Goal: Task Accomplishment & Management: Complete application form

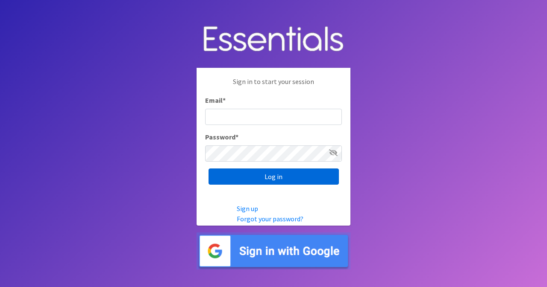
type input "[EMAIL_ADDRESS][DOMAIN_NAME]"
click at [260, 171] on input "Log in" at bounding box center [273, 177] width 130 height 16
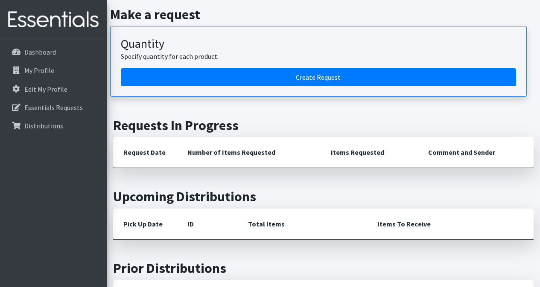
scroll to position [85, 0]
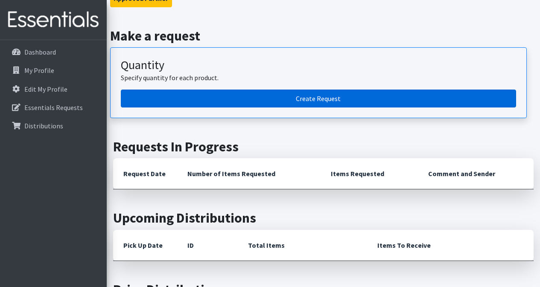
click at [234, 103] on link "Create Request" at bounding box center [319, 99] width 396 height 18
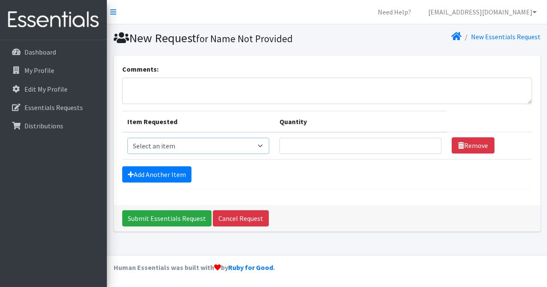
click at [234, 150] on select "Select an item Adult XXX Large Adult Large Adult XX Large Adult Medium Adult Sm…" at bounding box center [198, 146] width 142 height 16
select select "4934"
click at [127, 138] on select "Select an item Adult XXX Large Adult Large Adult XX Large Adult Medium Adult Sm…" at bounding box center [198, 146] width 142 height 16
click at [333, 147] on input "Quantity" at bounding box center [360, 146] width 162 height 16
type input "30"
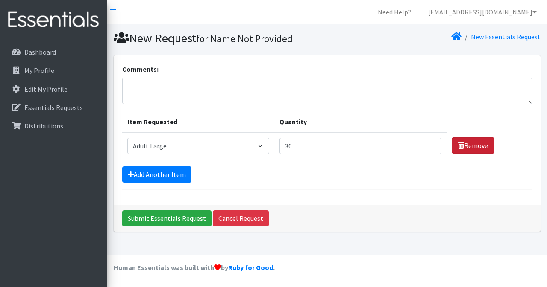
click at [464, 150] on link "Remove" at bounding box center [473, 146] width 43 height 16
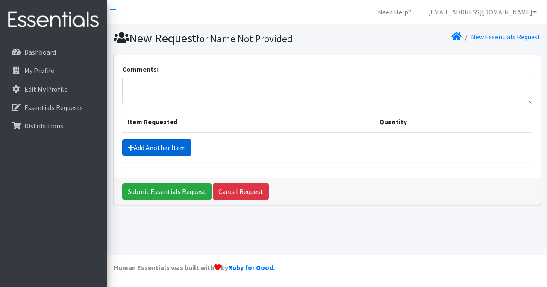
click at [159, 148] on link "Add Another Item" at bounding box center [156, 148] width 69 height 16
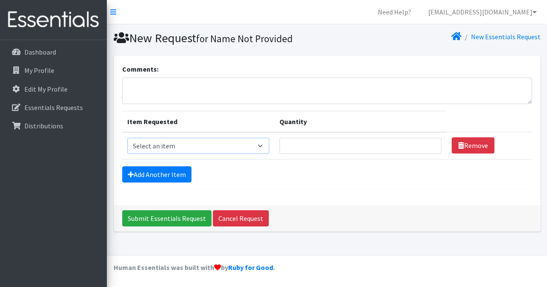
click at [160, 143] on select "Select an item Adult XXX Large Adult Large Adult XX Large Adult Medium Adult Sm…" at bounding box center [198, 146] width 142 height 16
select select "4934"
click at [127, 138] on select "Select an item Adult XXX Large Adult Large Adult XX Large Adult Medium Adult Sm…" at bounding box center [198, 146] width 142 height 16
click at [362, 146] on input "Quantity" at bounding box center [360, 146] width 162 height 16
type input "30"
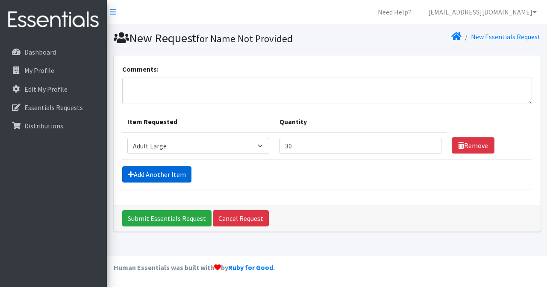
drag, startPoint x: 162, startPoint y: 166, endPoint x: 161, endPoint y: 172, distance: 6.2
click at [163, 167] on form "Comments: Item Requested Quantity Item Requested Select an item Adult XXX Large…" at bounding box center [327, 127] width 410 height 126
click at [163, 170] on link "Add Another Item" at bounding box center [156, 175] width 69 height 16
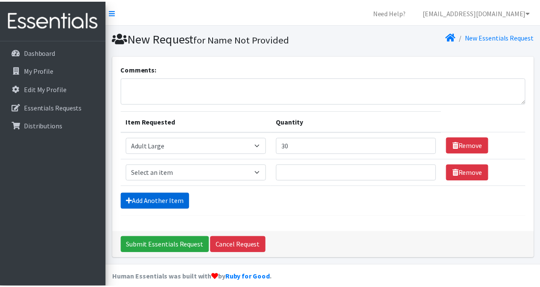
scroll to position [10, 0]
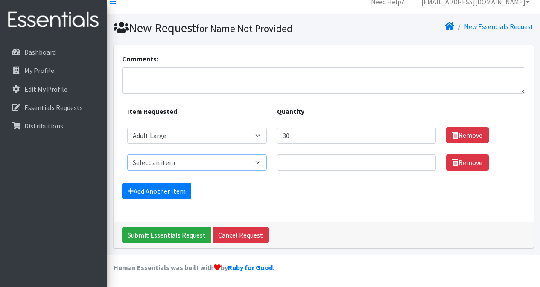
click at [180, 162] on select "Select an item Adult XXX Large Adult Large Adult XX Large Adult Medium Adult Sm…" at bounding box center [197, 163] width 140 height 16
select select "4935"
click at [127, 155] on select "Select an item Adult XXX Large Adult Large Adult XX Large Adult Medium Adult Sm…" at bounding box center [197, 163] width 140 height 16
click at [301, 167] on input "Quantity" at bounding box center [356, 163] width 159 height 16
type input "30"
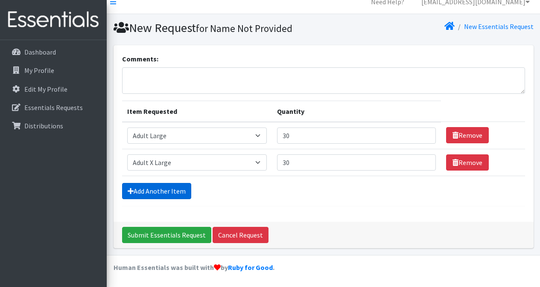
click at [187, 192] on link "Add Another Item" at bounding box center [156, 191] width 69 height 16
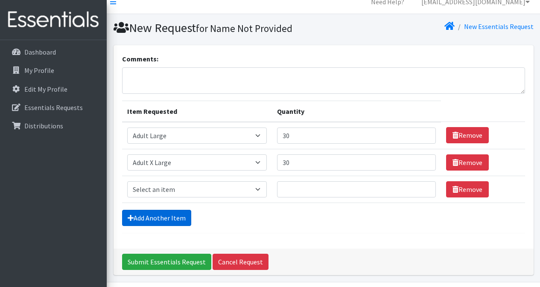
scroll to position [37, 0]
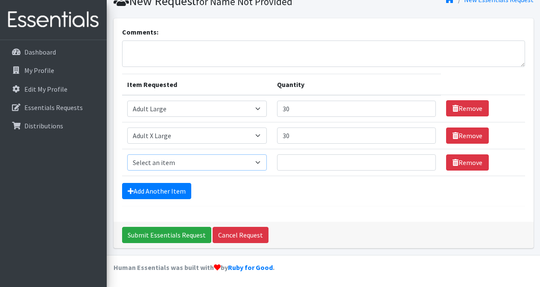
click at [189, 167] on select "Select an item Adult XXX Large Adult Large Adult XX Large Adult Medium Adult Sm…" at bounding box center [197, 163] width 140 height 16
select select "4933"
click at [127, 155] on select "Select an item Adult XXX Large Adult Large Adult XX Large Adult Medium Adult Sm…" at bounding box center [197, 163] width 140 height 16
click at [296, 161] on input "Quantity" at bounding box center [356, 163] width 159 height 16
type input "30"
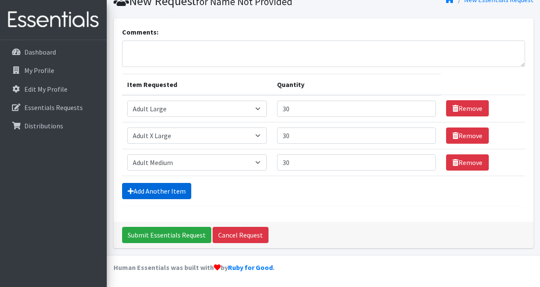
click at [185, 193] on link "Add Another Item" at bounding box center [156, 191] width 69 height 16
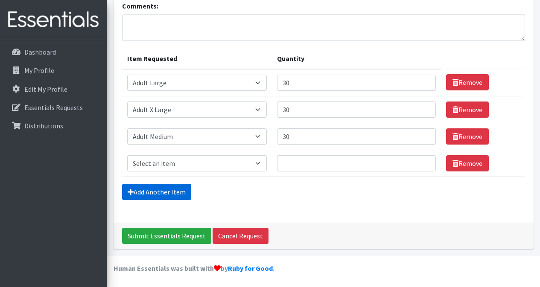
scroll to position [64, 0]
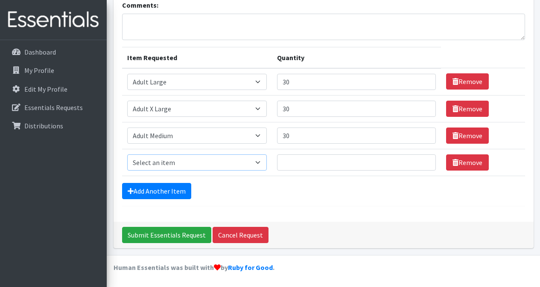
click at [208, 163] on select "Select an item Adult XXX Large Adult Large Adult XX Large Adult Medium Adult Sm…" at bounding box center [197, 163] width 140 height 16
select select "4738"
click at [127, 155] on select "Select an item Adult XXX Large Adult Large Adult XX Large Adult Medium Adult Sm…" at bounding box center [197, 163] width 140 height 16
click at [290, 164] on input "Quantity" at bounding box center [356, 163] width 159 height 16
type input "30"
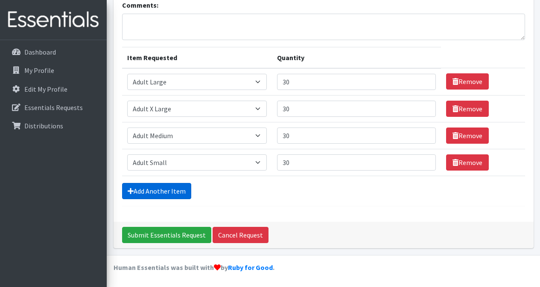
click at [173, 192] on link "Add Another Item" at bounding box center [156, 191] width 69 height 16
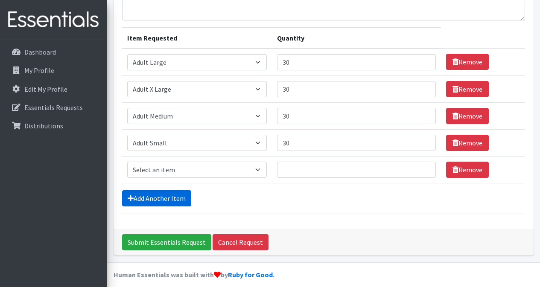
scroll to position [91, 0]
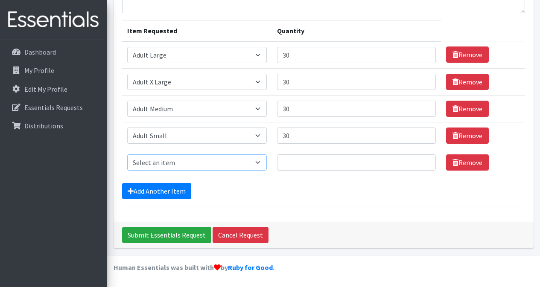
click at [197, 168] on select "Select an item Adult XXX Large Adult Large Adult XX Large Adult Medium Adult Sm…" at bounding box center [197, 163] width 140 height 16
select select "406"
click at [127, 155] on select "Select an item Adult XXX Large Adult Large Adult XX Large Adult Medium Adult Sm…" at bounding box center [197, 163] width 140 height 16
click at [299, 164] on input "Quantity" at bounding box center [356, 163] width 159 height 16
type input "150"
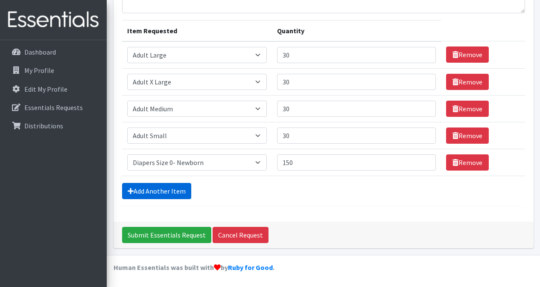
click at [165, 189] on link "Add Another Item" at bounding box center [156, 191] width 69 height 16
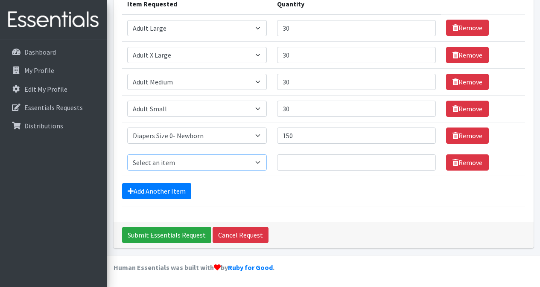
drag, startPoint x: 217, startPoint y: 161, endPoint x: 214, endPoint y: 155, distance: 7.1
click at [217, 160] on select "Select an item Adult XXX Large Adult Large Adult XX Large Adult Medium Adult Sm…" at bounding box center [197, 163] width 140 height 16
select select "408"
click at [127, 155] on select "Select an item Adult XXX Large Adult Large Adult XX Large Adult Medium Adult Sm…" at bounding box center [197, 163] width 140 height 16
click at [313, 162] on input "Quantity" at bounding box center [356, 163] width 159 height 16
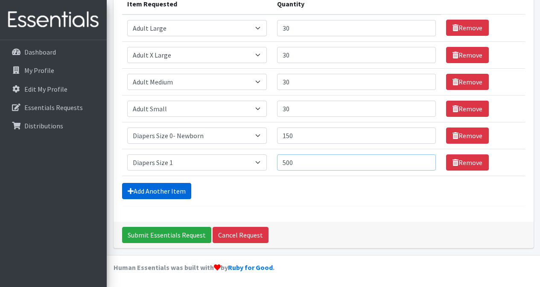
type input "500"
click at [152, 191] on link "Add Another Item" at bounding box center [156, 191] width 69 height 16
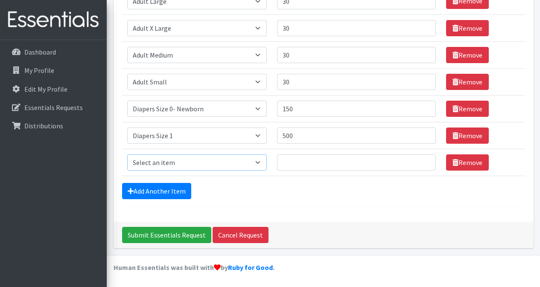
click at [169, 163] on select "Select an item Adult XXX Large Adult Large Adult XX Large Adult Medium Adult Sm…" at bounding box center [197, 163] width 140 height 16
select select "426"
click at [127, 155] on select "Select an item Adult XXX Large Adult Large Adult XX Large Adult Medium Adult Sm…" at bounding box center [197, 163] width 140 height 16
click at [288, 164] on input "Quantity" at bounding box center [356, 163] width 159 height 16
type input "500"
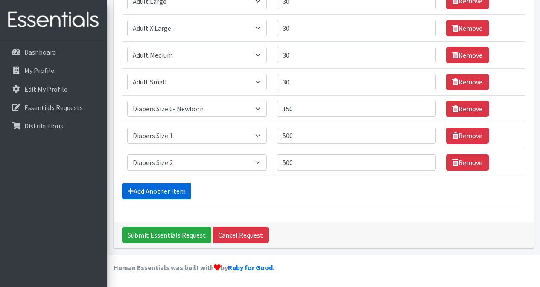
click at [162, 189] on link "Add Another Item" at bounding box center [156, 191] width 69 height 16
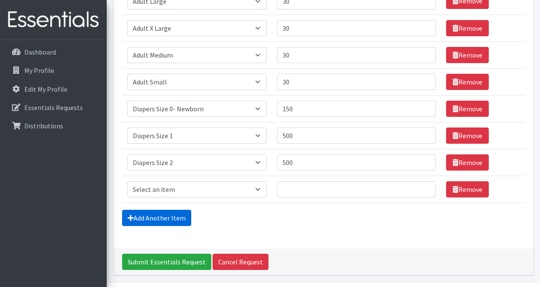
scroll to position [172, 0]
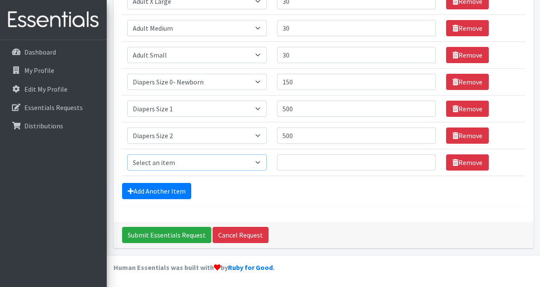
click at [158, 165] on select "Select an item Adult XXX Large Adult Large Adult XX Large Adult Medium Adult Sm…" at bounding box center [197, 163] width 140 height 16
select select "428"
click at [127, 155] on select "Select an item Adult XXX Large Adult Large Adult XX Large Adult Medium Adult Sm…" at bounding box center [197, 163] width 140 height 16
click at [303, 161] on input "Quantity" at bounding box center [356, 163] width 159 height 16
type input "500"
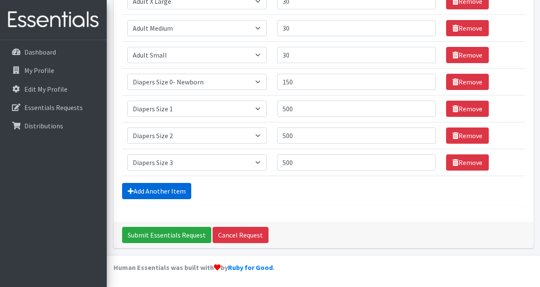
click at [161, 191] on link "Add Another Item" at bounding box center [156, 191] width 69 height 16
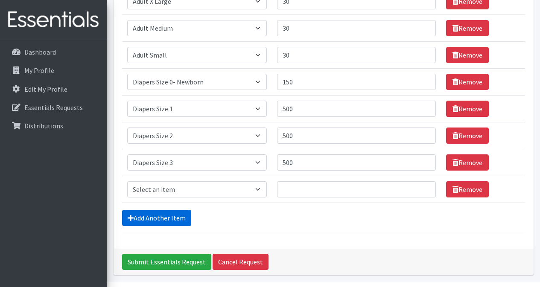
scroll to position [199, 0]
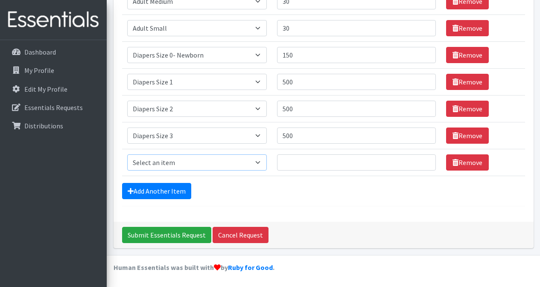
click at [174, 167] on select "Select an item Adult XXX Large Adult Large Adult XX Large Adult Medium Adult Sm…" at bounding box center [197, 163] width 140 height 16
select select "415"
click at [127, 155] on select "Select an item Adult XXX Large Adult Large Adult XX Large Adult Medium Adult Sm…" at bounding box center [197, 163] width 140 height 16
click at [297, 166] on input "Quantity" at bounding box center [356, 163] width 159 height 16
type input "200"
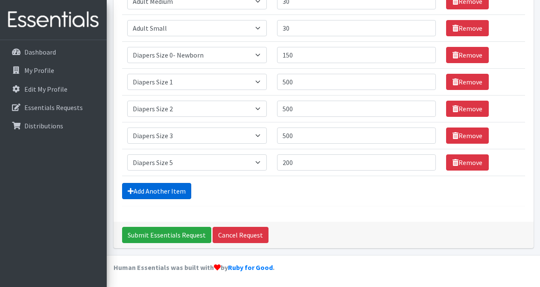
click at [169, 192] on link "Add Another Item" at bounding box center [156, 191] width 69 height 16
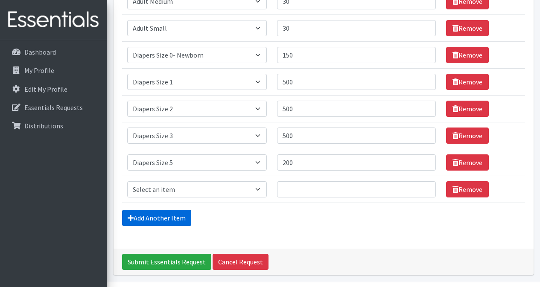
scroll to position [226, 0]
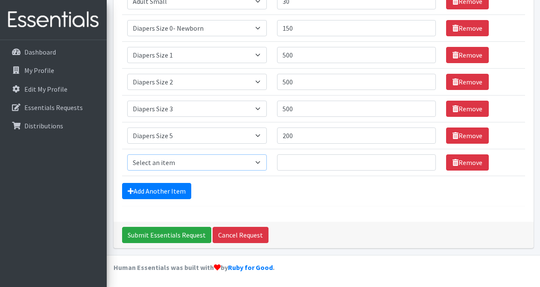
click at [220, 170] on select "Select an item Adult XXX Large Adult Large Adult XX Large Adult Medium Adult Sm…" at bounding box center [197, 163] width 140 height 16
select select "417"
click at [127, 155] on select "Select an item Adult XXX Large Adult Large Adult XX Large Adult Medium Adult Sm…" at bounding box center [197, 163] width 140 height 16
click at [310, 165] on input "Quantity" at bounding box center [356, 163] width 159 height 16
type input "300"
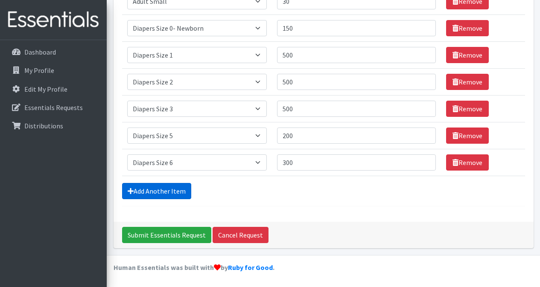
click at [173, 187] on link "Add Another Item" at bounding box center [156, 191] width 69 height 16
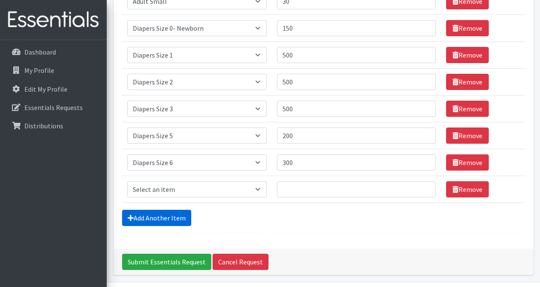
scroll to position [252, 0]
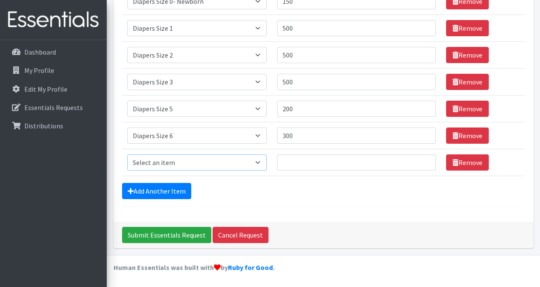
click at [202, 162] on select "Select an item Adult XXX Large Adult Large Adult XX Large Adult Medium Adult Sm…" at bounding box center [197, 163] width 140 height 16
select select "4739"
click at [127, 155] on select "Select an item Adult XXX Large Adult Large Adult XX Large Adult Medium Adult Sm…" at bounding box center [197, 163] width 140 height 16
click at [301, 162] on input "Quantity" at bounding box center [356, 163] width 159 height 16
type input "300"
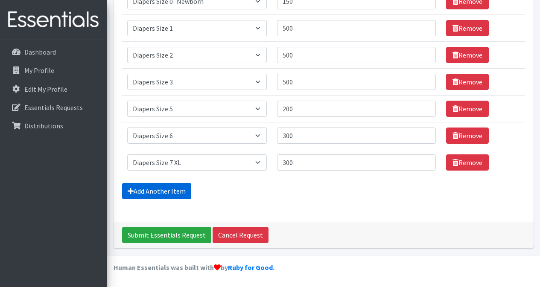
click at [188, 191] on link "Add Another Item" at bounding box center [156, 191] width 69 height 16
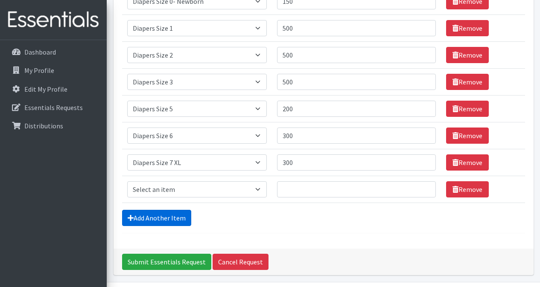
scroll to position [279, 0]
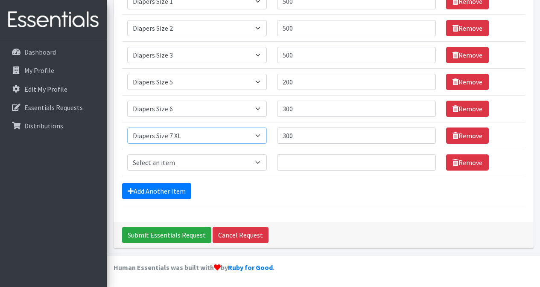
click at [258, 137] on select "Select an item Adult XXX Large Adult Large Adult XX Large Adult Medium Adult Sm…" at bounding box center [197, 136] width 140 height 16
select select "2929"
click at [127, 128] on select "Select an item Adult XXX Large Adult Large Adult XX Large Adult Medium Adult Sm…" at bounding box center [197, 136] width 140 height 16
click at [294, 164] on input "Quantity" at bounding box center [356, 163] width 159 height 16
type input "100"
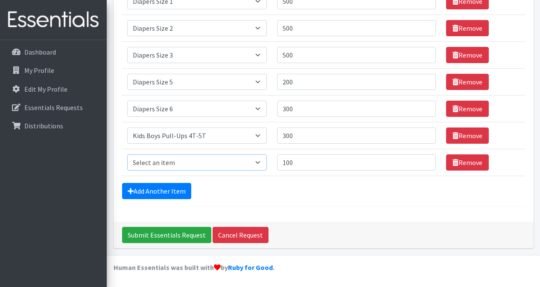
click at [210, 166] on select "Select an item Adult XXX Large Adult Large Adult XX Large Adult Medium Adult Sm…" at bounding box center [197, 163] width 140 height 16
click at [308, 158] on input "100" at bounding box center [356, 163] width 159 height 16
click at [261, 140] on select "Select an item Adult XXX Large Adult Large Adult XX Large Adult Medium Adult Sm…" at bounding box center [197, 136] width 140 height 16
select select "4739"
click at [127, 128] on select "Select an item Adult XXX Large Adult Large Adult XX Large Adult Medium Adult Sm…" at bounding box center [197, 136] width 140 height 16
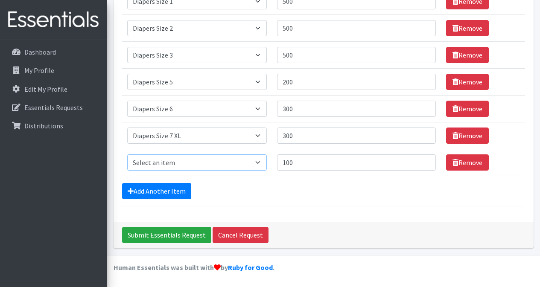
click at [261, 164] on select "Select an item Adult XXX Large Adult Large Adult XX Large Adult Medium Adult Sm…" at bounding box center [197, 163] width 140 height 16
select select "2929"
click at [127, 155] on select "Select an item Adult XXX Large Adult Large Adult XX Large Adult Medium Adult Sm…" at bounding box center [197, 163] width 140 height 16
click at [179, 190] on link "Add Another Item" at bounding box center [156, 191] width 69 height 16
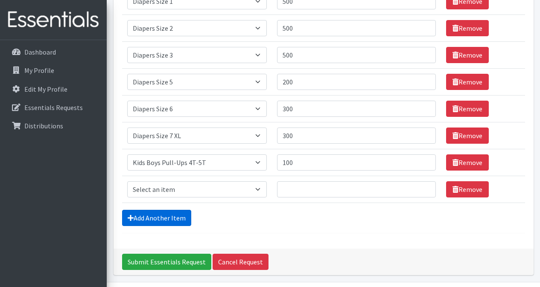
scroll to position [306, 0]
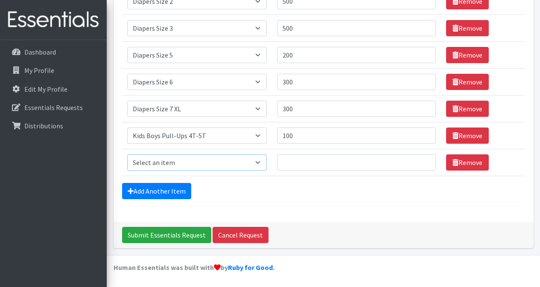
click at [202, 165] on select "Select an item Adult XXX Large Adult Large Adult XX Large Adult Medium Adult Sm…" at bounding box center [197, 163] width 140 height 16
select select "11444"
click at [127, 155] on select "Select an item Adult XXX Large Adult Large Adult XX Large Adult Medium Adult Sm…" at bounding box center [197, 163] width 140 height 16
click at [296, 160] on input "Quantity" at bounding box center [356, 163] width 159 height 16
type input "10"
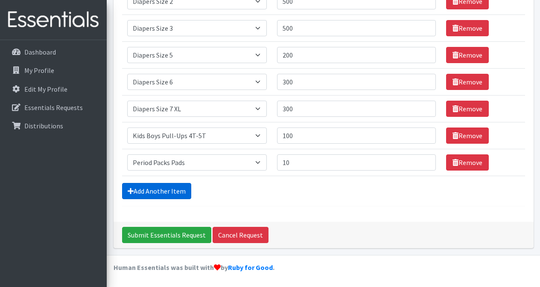
click at [161, 195] on link "Add Another Item" at bounding box center [156, 191] width 69 height 16
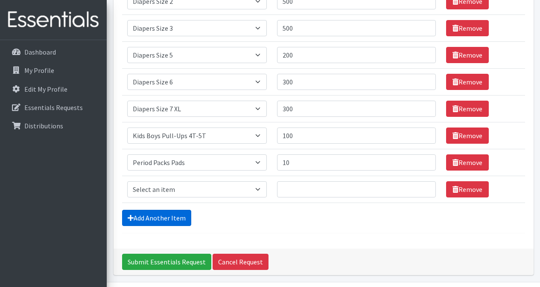
scroll to position [333, 0]
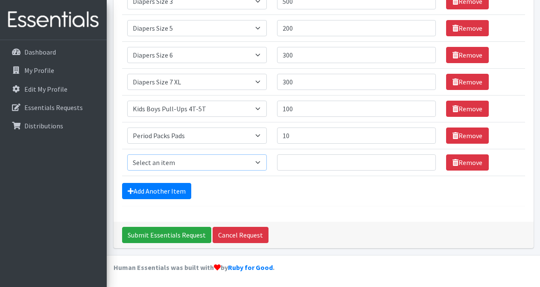
click at [224, 167] on select "Select an item Adult XXX Large Adult Large Adult XX Large Adult Medium Adult Sm…" at bounding box center [197, 163] width 140 height 16
select select "11445"
click at [127, 155] on select "Select an item Adult XXX Large Adult Large Adult XX Large Adult Medium Adult Sm…" at bounding box center [197, 163] width 140 height 16
click at [297, 164] on input "Quantity" at bounding box center [356, 163] width 159 height 16
type input "8"
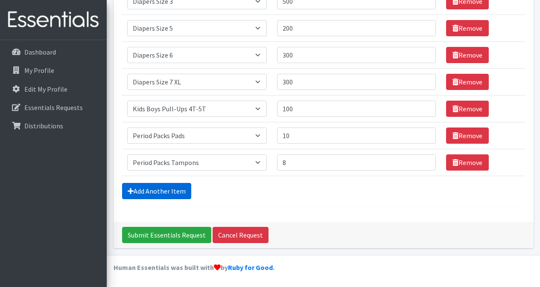
click at [146, 191] on link "Add Another Item" at bounding box center [156, 191] width 69 height 16
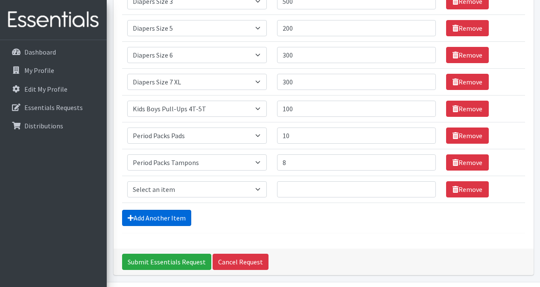
scroll to position [360, 0]
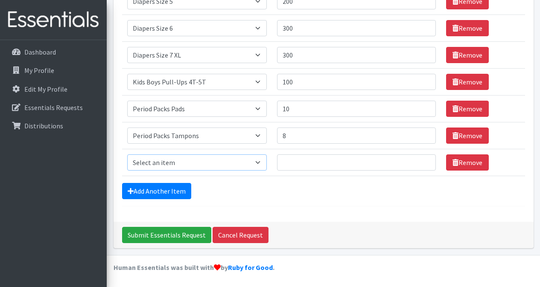
click at [247, 160] on select "Select an item Adult XXX Large Adult Large Adult XX Large Adult Medium Adult Sm…" at bounding box center [197, 163] width 140 height 16
select select "4828"
click at [127, 155] on select "Select an item Adult XXX Large Adult Large Adult XX Large Adult Medium Adult Sm…" at bounding box center [197, 163] width 140 height 16
click at [318, 163] on input "Quantity" at bounding box center [356, 163] width 159 height 16
type input "36"
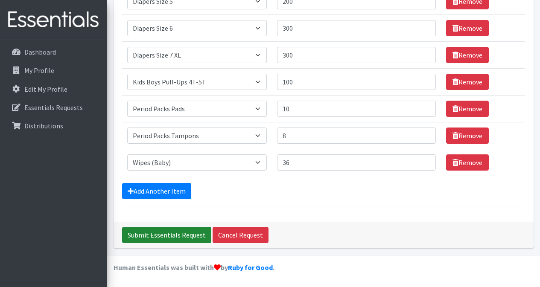
click at [171, 234] on input "Submit Essentials Request" at bounding box center [166, 235] width 89 height 16
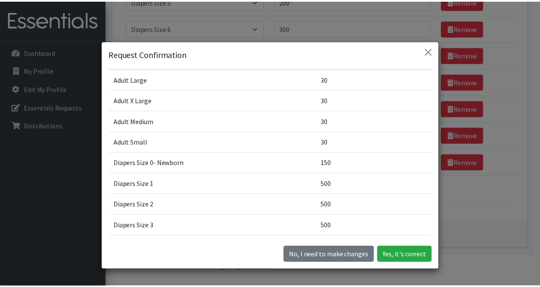
scroll to position [43, 0]
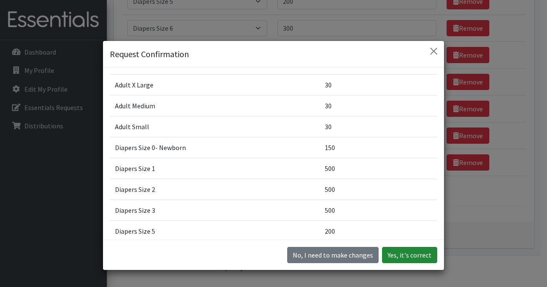
click at [418, 254] on button "Yes, it's correct" at bounding box center [409, 255] width 55 height 16
